Goal: Task Accomplishment & Management: Complete application form

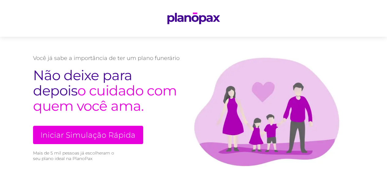
click at [116, 131] on link "Iniciar Simulação Rápida" at bounding box center [88, 135] width 110 height 18
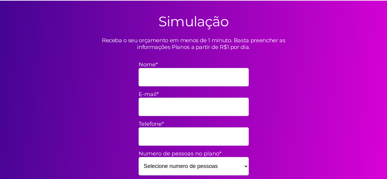
scroll to position [179, 0]
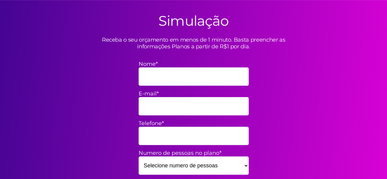
click at [172, 74] on input "Nome*" at bounding box center [194, 76] width 110 height 18
type input "w"
type input "[PERSON_NAME]"
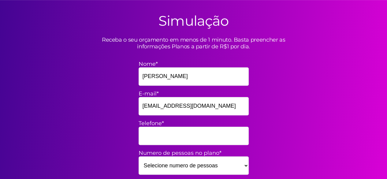
type input "[EMAIL_ADDRESS][DOMAIN_NAME]"
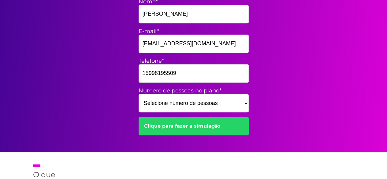
scroll to position [252, 0]
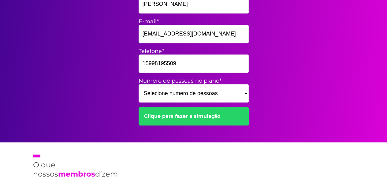
type input "15998195509"
click at [187, 89] on select "Selecione numero de pessoas 1 2 3 4 5 6 7 8 9 10 11 12 13 14 15" at bounding box center [194, 93] width 110 height 18
select select "5"
click at [139, 84] on select "Selecione numero de pessoas 1 2 3 4 5 6 7 8 9 10 11 12 13 14 15" at bounding box center [194, 93] width 110 height 18
click at [181, 118] on link "Clique para fazer a simulação" at bounding box center [194, 116] width 110 height 18
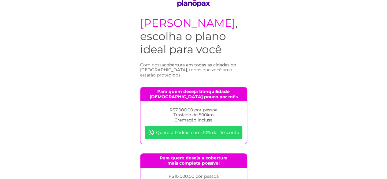
scroll to position [6, 0]
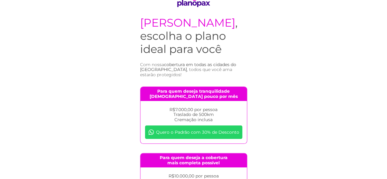
click at [189, 128] on link "Quero o Padrão com 30% de Desconto" at bounding box center [193, 131] width 97 height 13
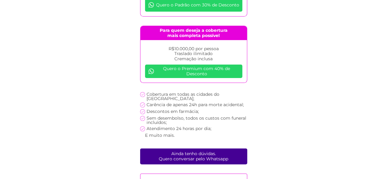
scroll to position [141, 0]
